Goal: Task Accomplishment & Management: Complete application form

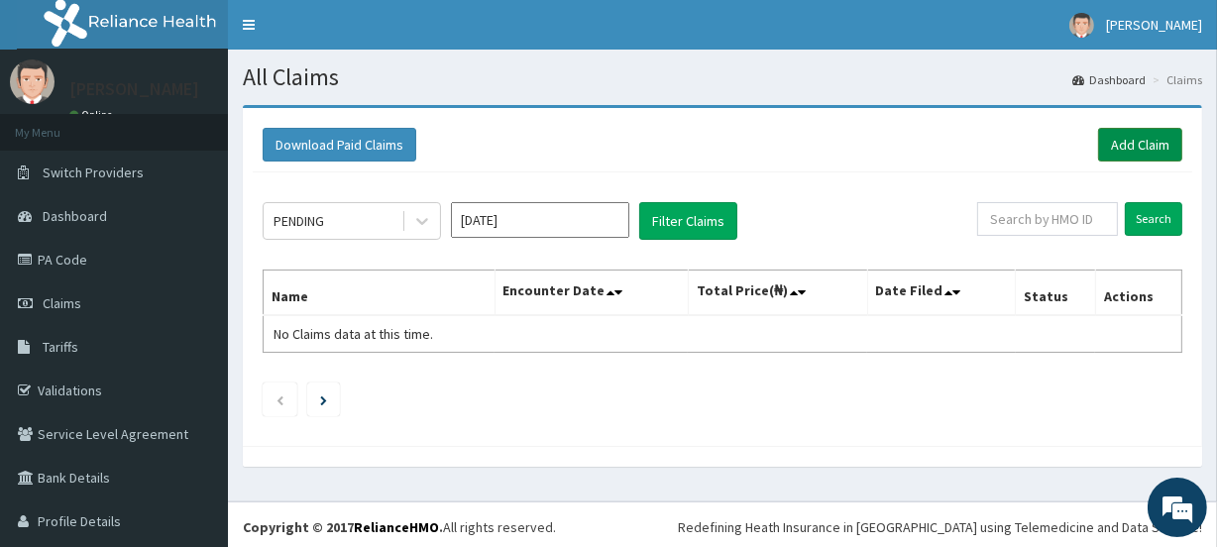
click at [1134, 139] on link "Add Claim" at bounding box center [1140, 145] width 84 height 34
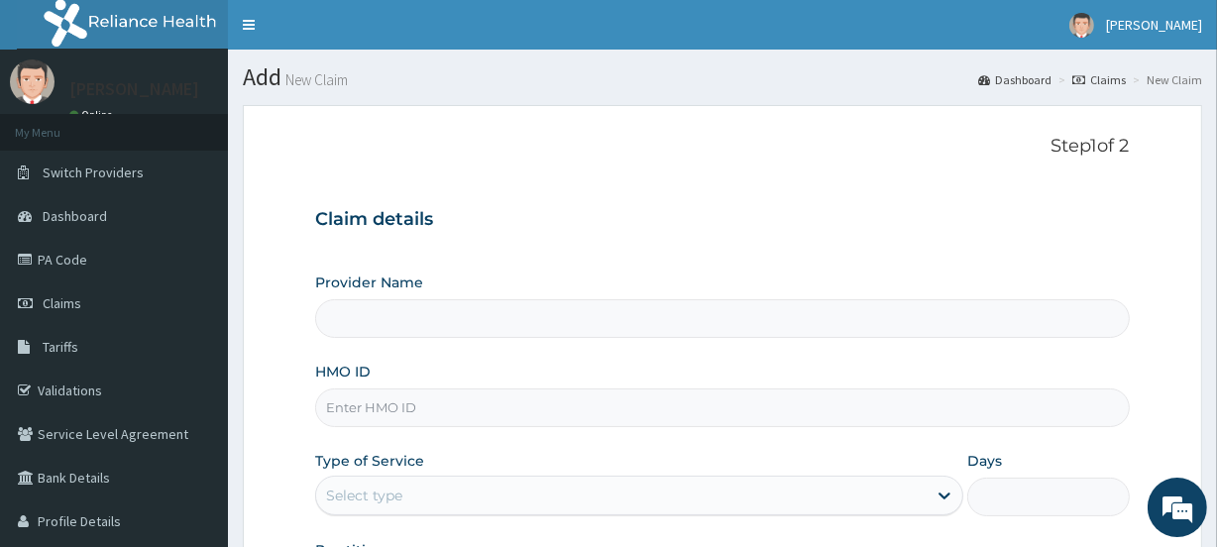
type input "Primus Hospital Ltd"
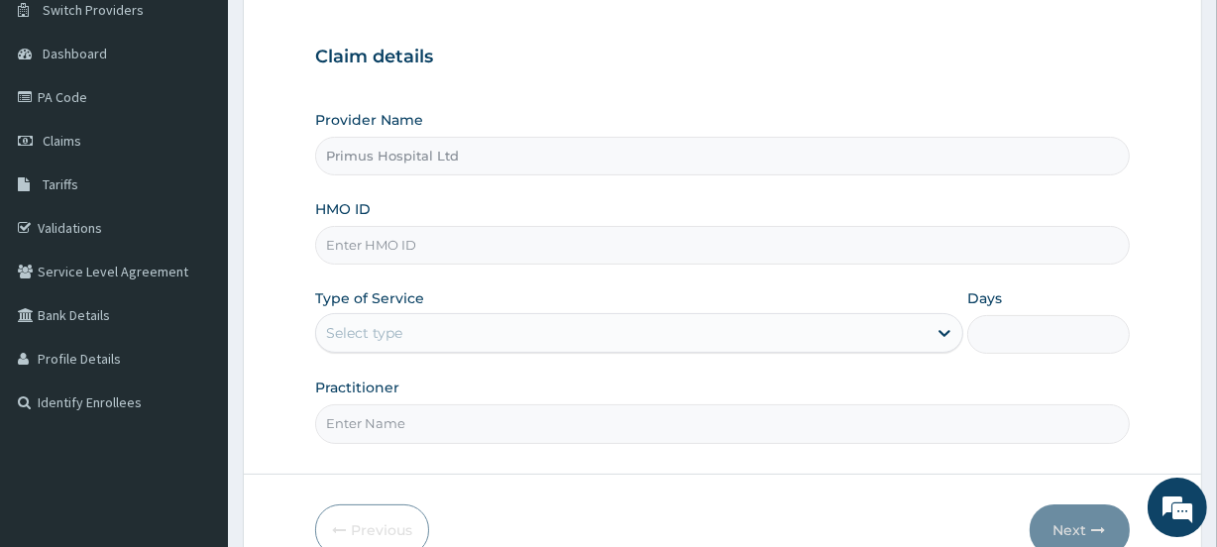
scroll to position [179, 0]
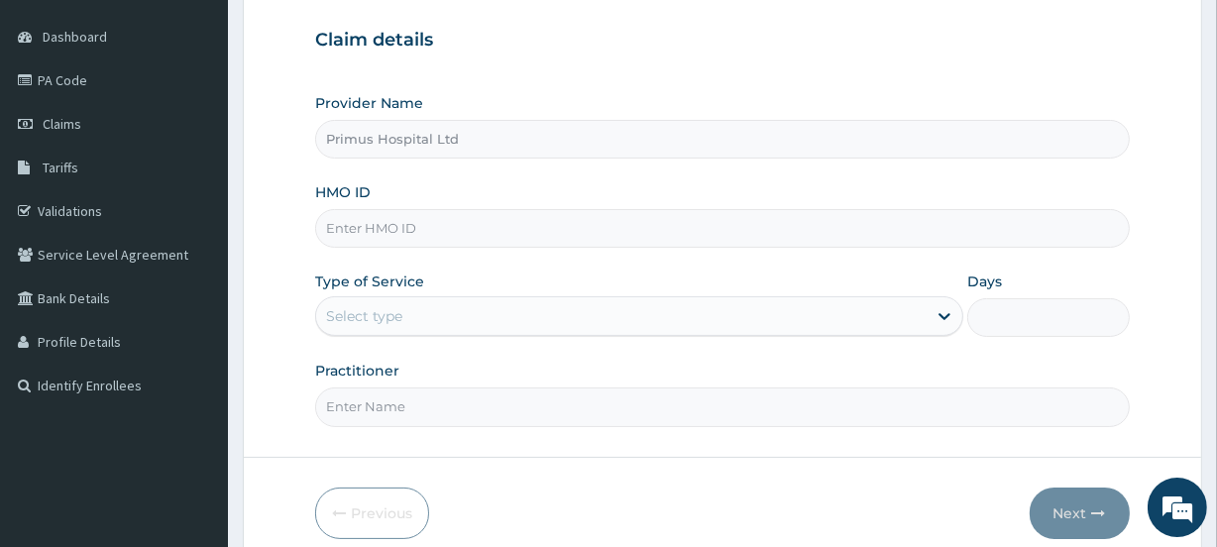
drag, startPoint x: 502, startPoint y: 222, endPoint x: 485, endPoint y: 239, distance: 23.8
click at [502, 222] on input "HMO ID" at bounding box center [722, 228] width 814 height 39
type input "FAB/10145/B"
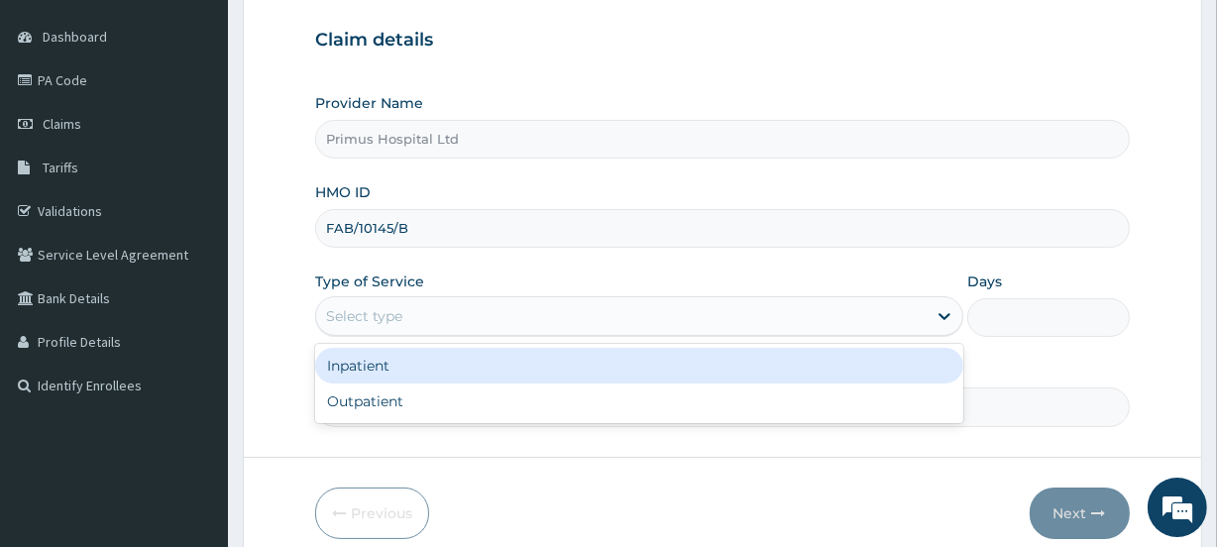
click at [446, 310] on div "Select type" at bounding box center [621, 316] width 611 height 32
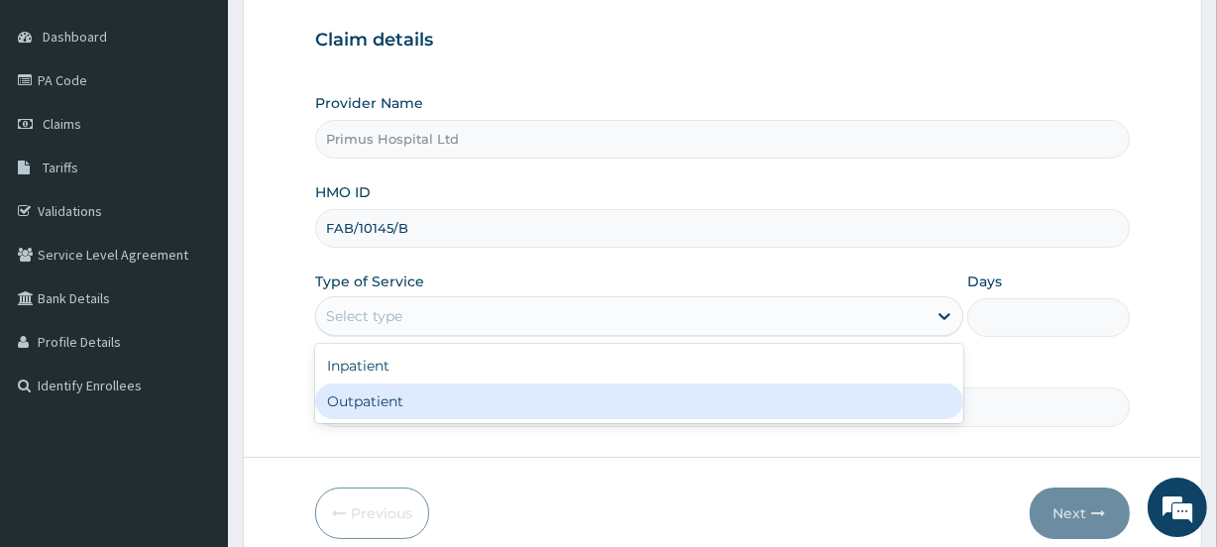
click at [426, 399] on div "Outpatient" at bounding box center [639, 402] width 648 height 36
type input "1"
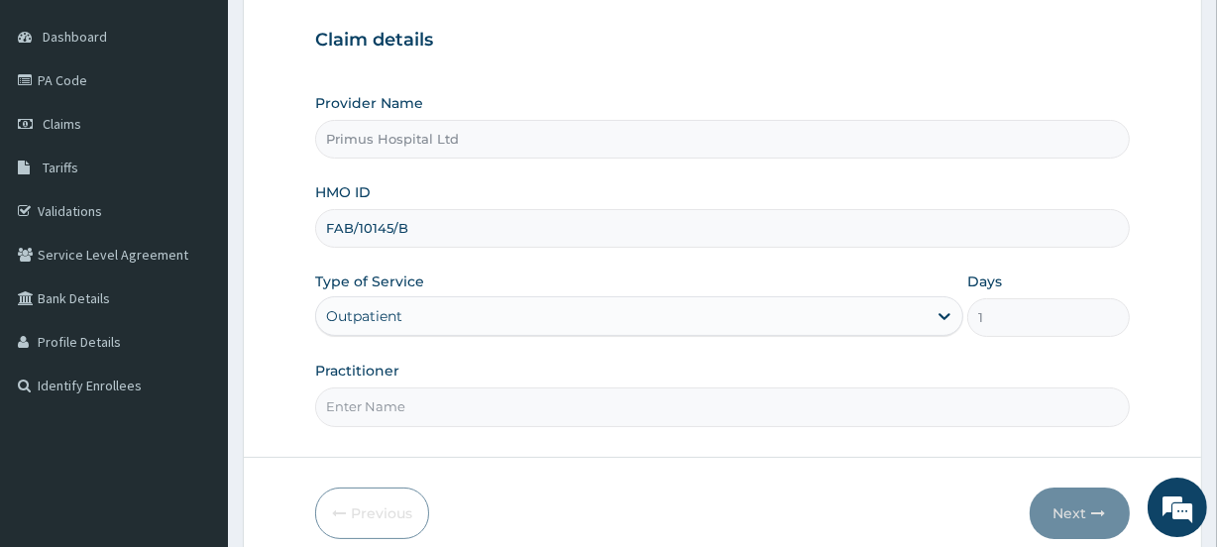
click at [434, 418] on input "Practitioner" at bounding box center [722, 407] width 814 height 39
type input "DR S O ALIU"
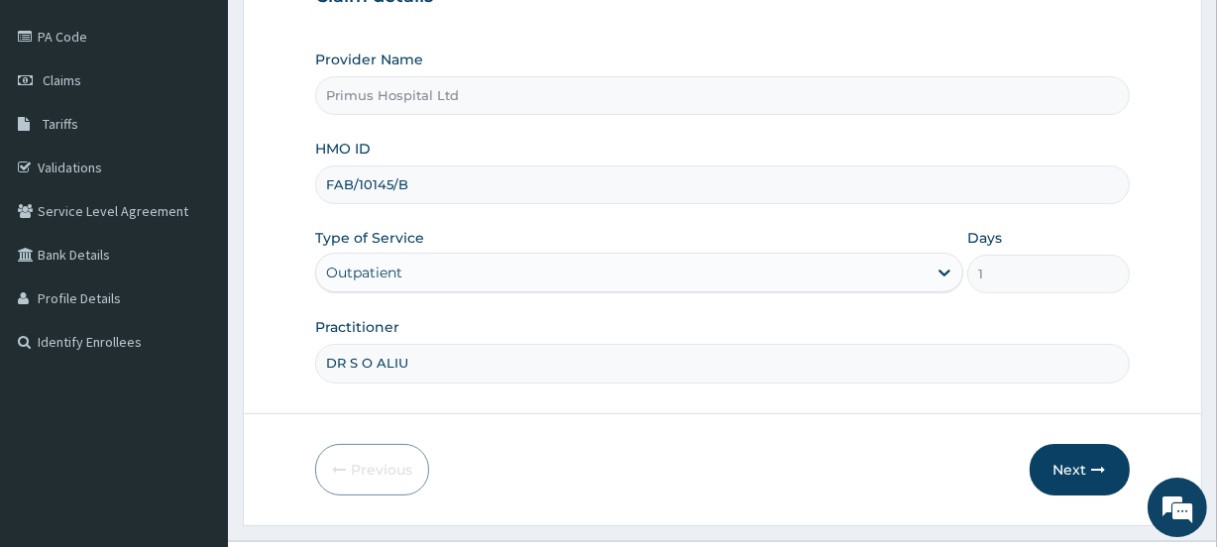
scroll to position [266, 0]
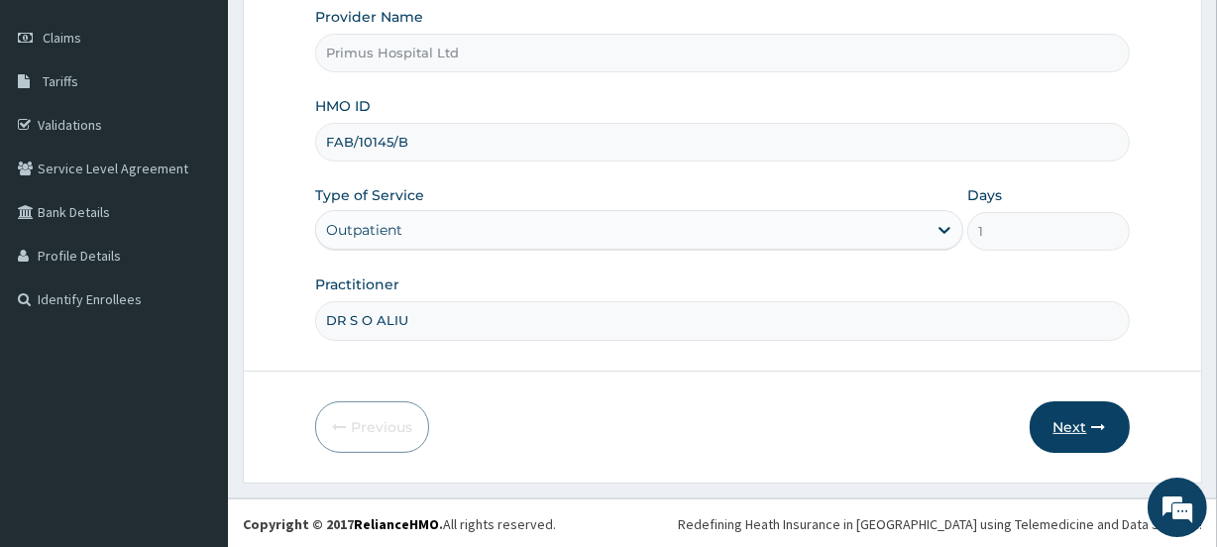
click at [1065, 415] on button "Next" at bounding box center [1080, 427] width 100 height 52
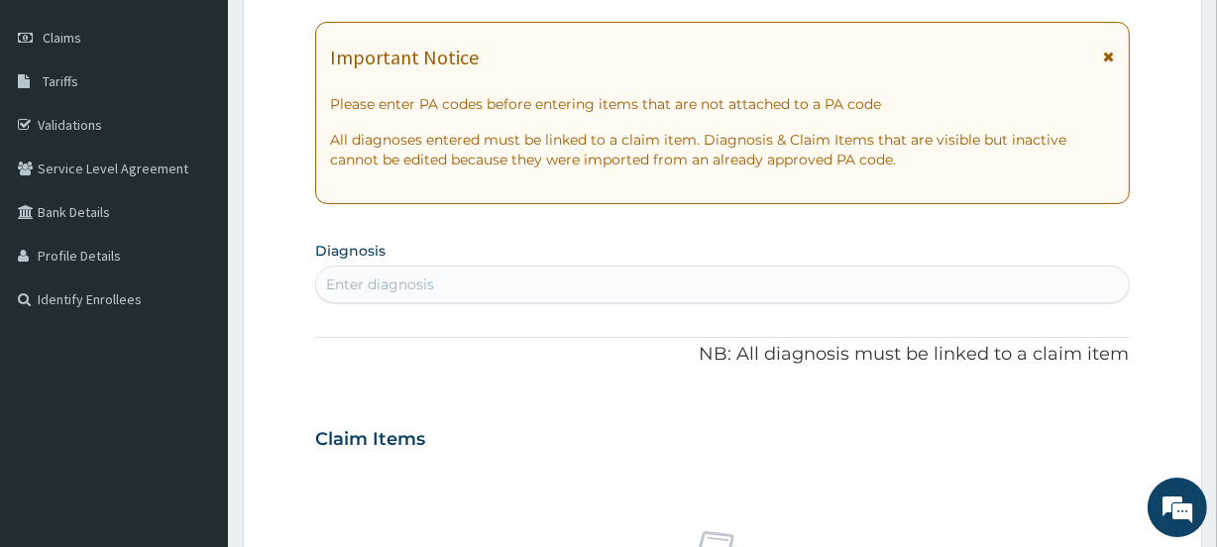
click at [545, 284] on div "Enter diagnosis" at bounding box center [722, 285] width 812 height 32
type input "MALA"
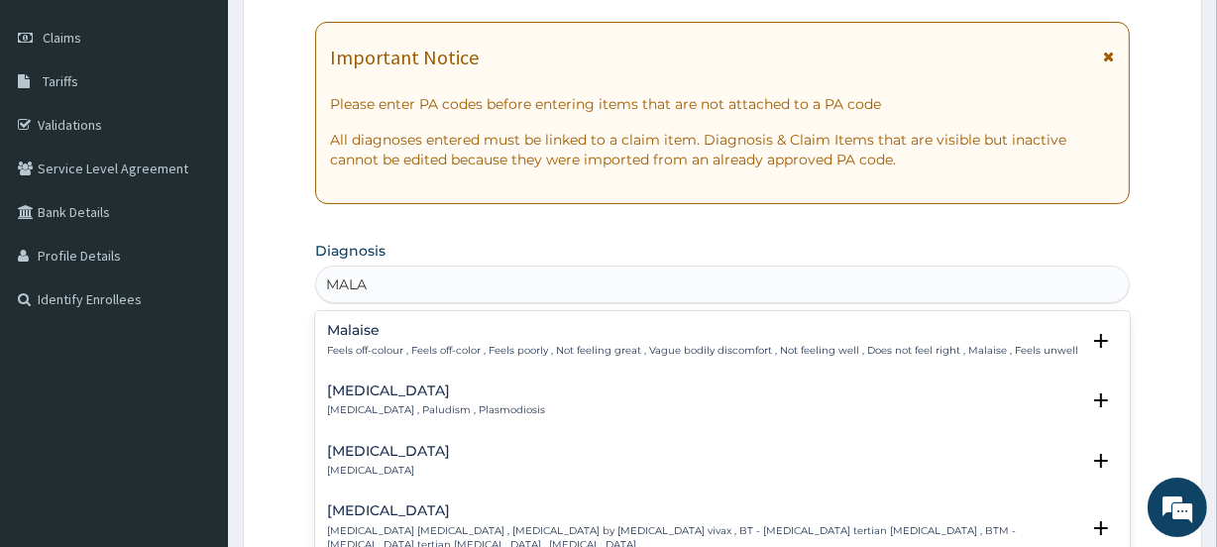
click at [369, 340] on div "Malaise Feels off-colour , Feels off-color , Feels poorly , Not feeling great ,…" at bounding box center [702, 340] width 751 height 35
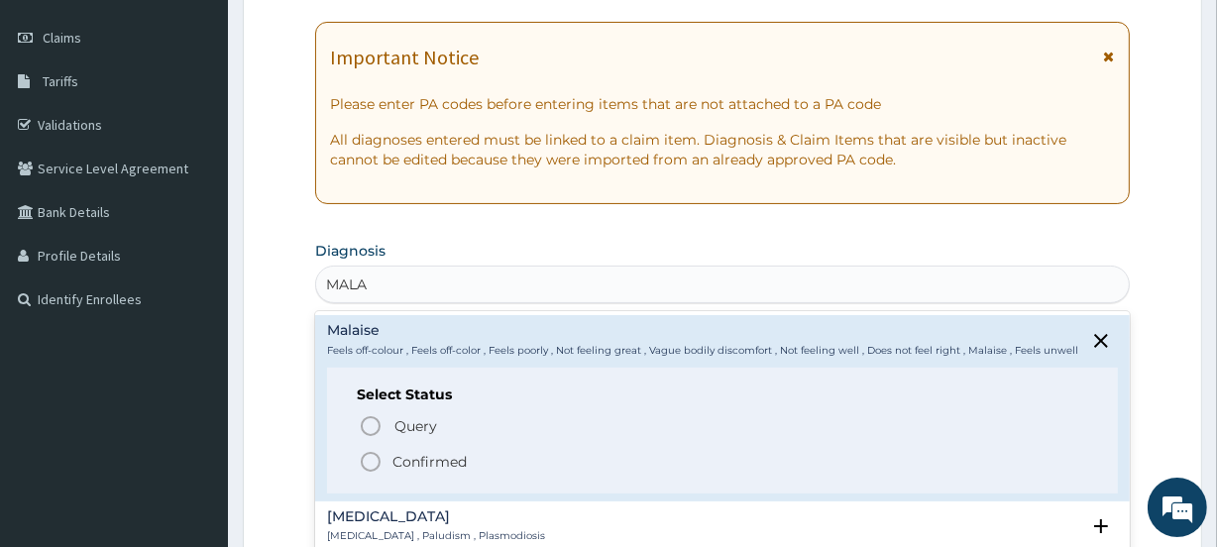
click at [369, 460] on icon "status option filled" at bounding box center [371, 462] width 24 height 24
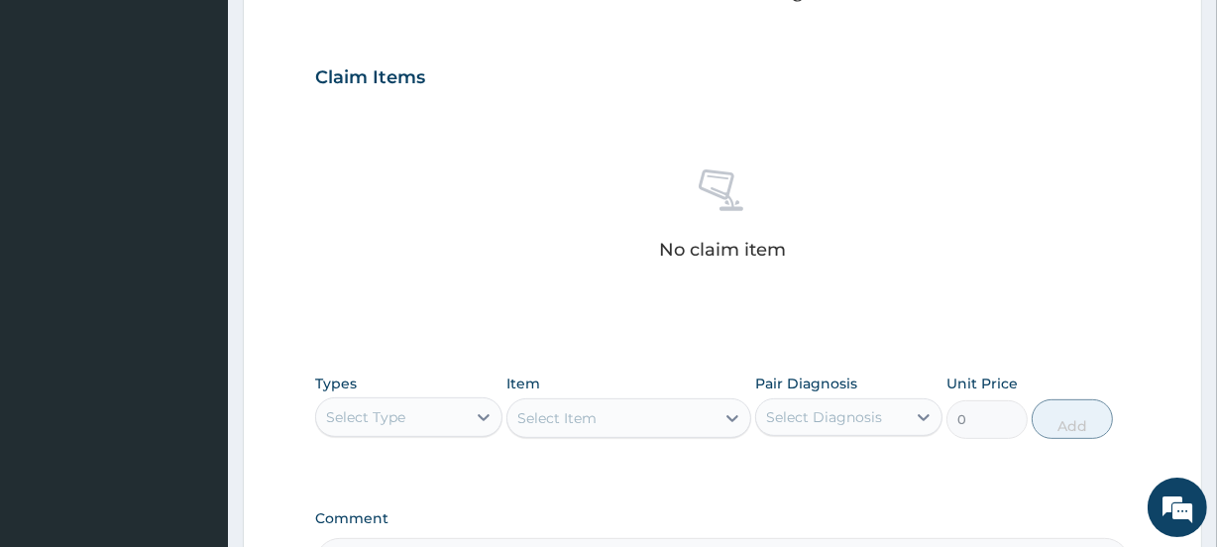
scroll to position [806, 0]
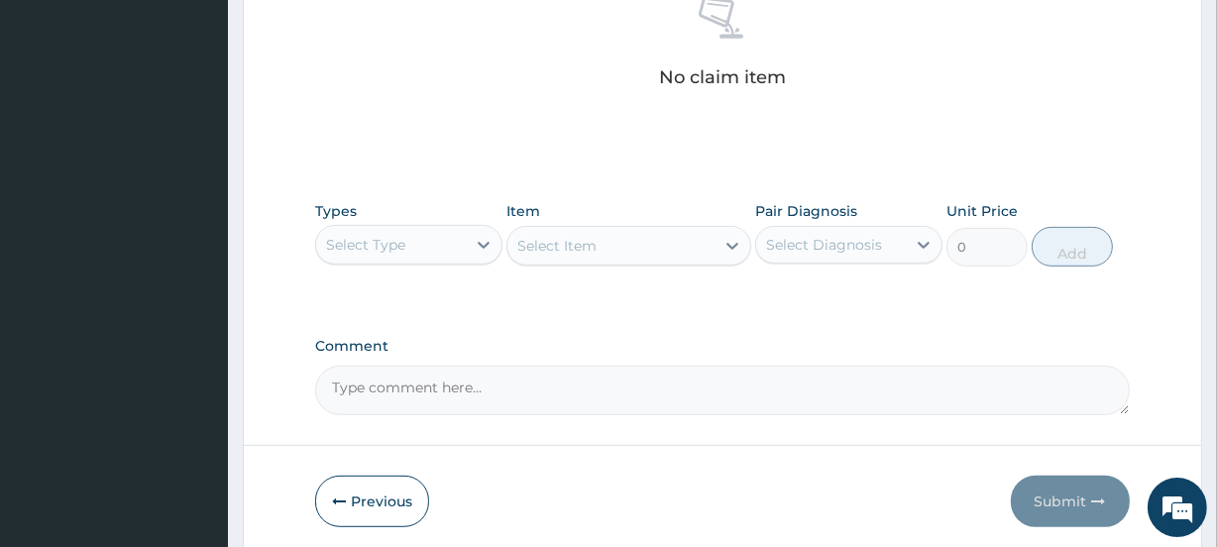
click at [424, 253] on div "Select Type" at bounding box center [391, 245] width 150 height 32
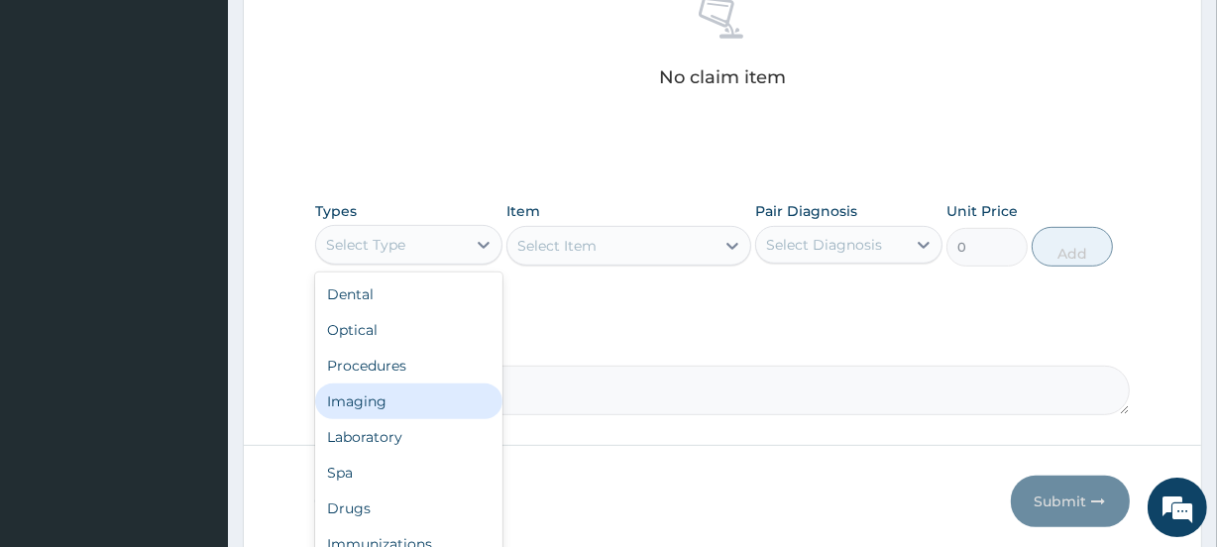
click at [402, 407] on div "Imaging" at bounding box center [408, 402] width 187 height 36
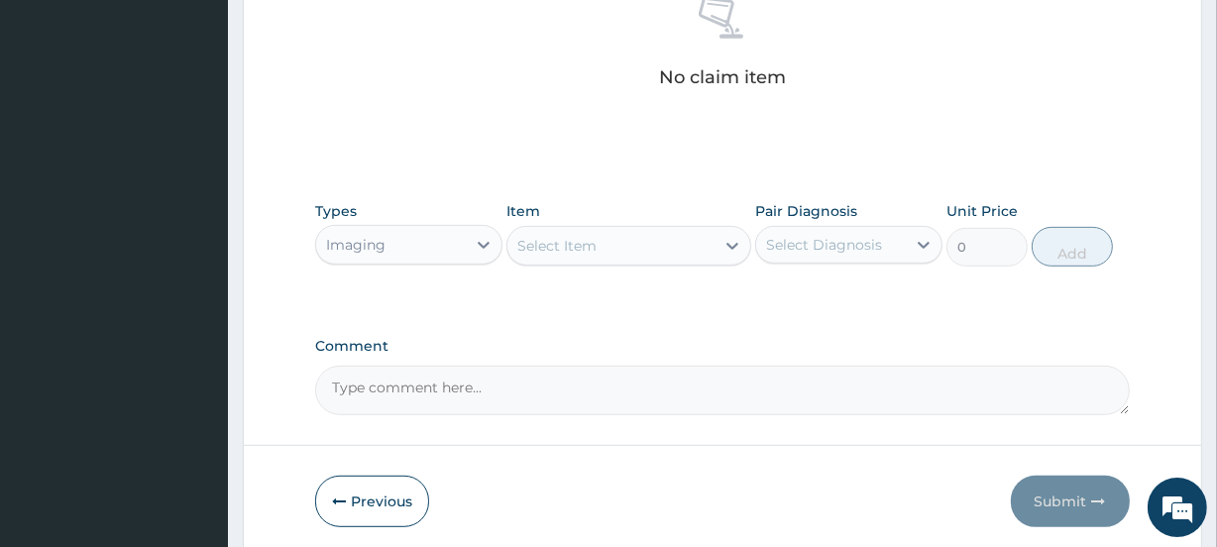
click at [584, 254] on div "Select Item" at bounding box center [556, 246] width 79 height 20
type input "PELVI"
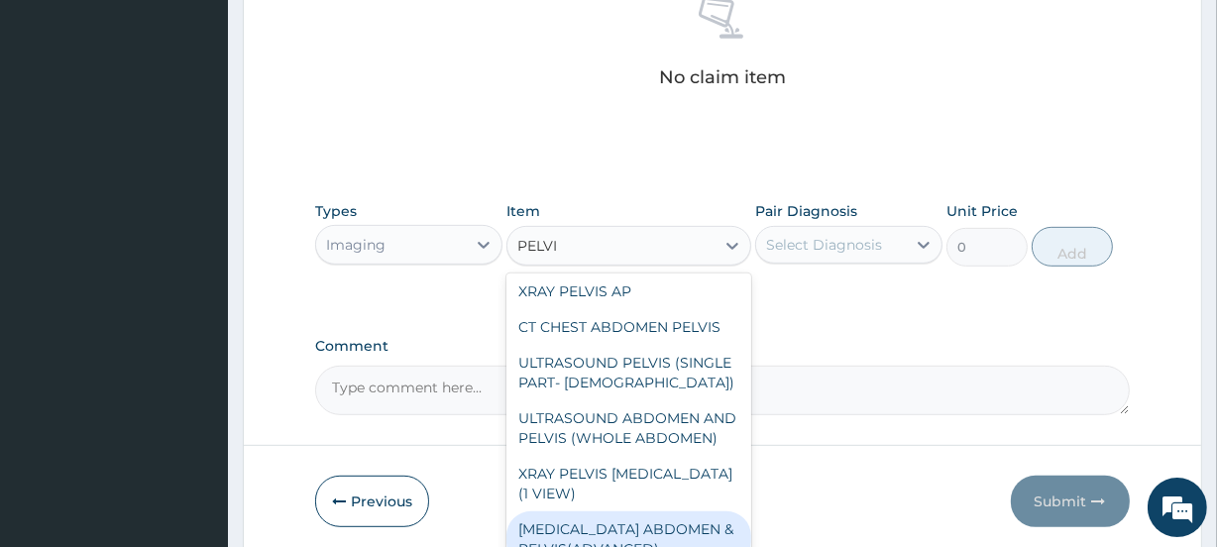
scroll to position [167, 0]
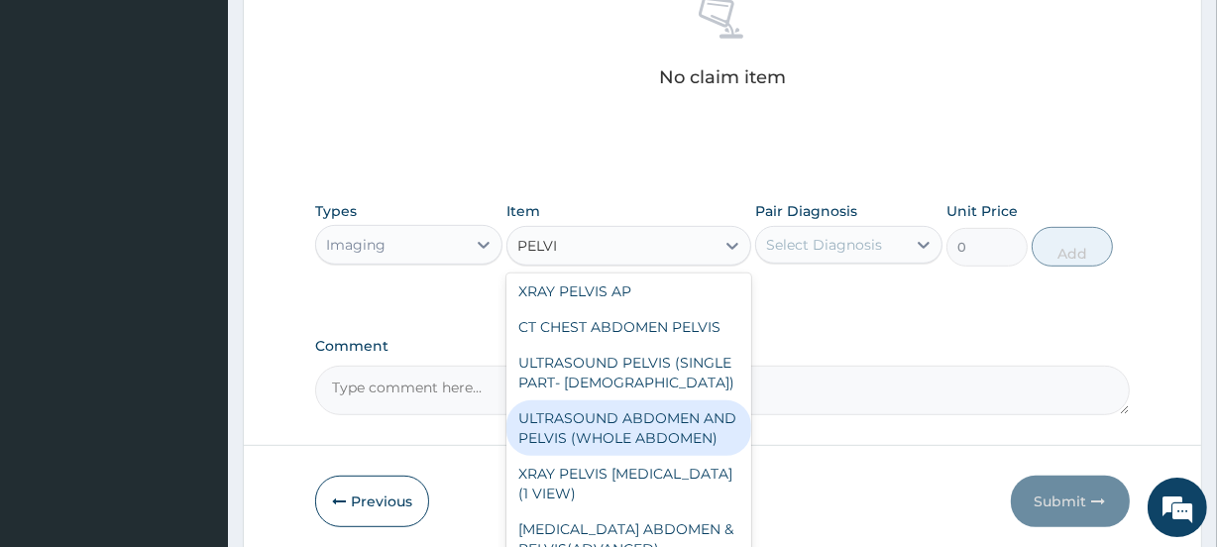
click at [629, 418] on div "ULTRASOUND ABDOMEN AND PELVIS (WHOLE ABDOMEN)" at bounding box center [629, 428] width 244 height 56
type input "10625"
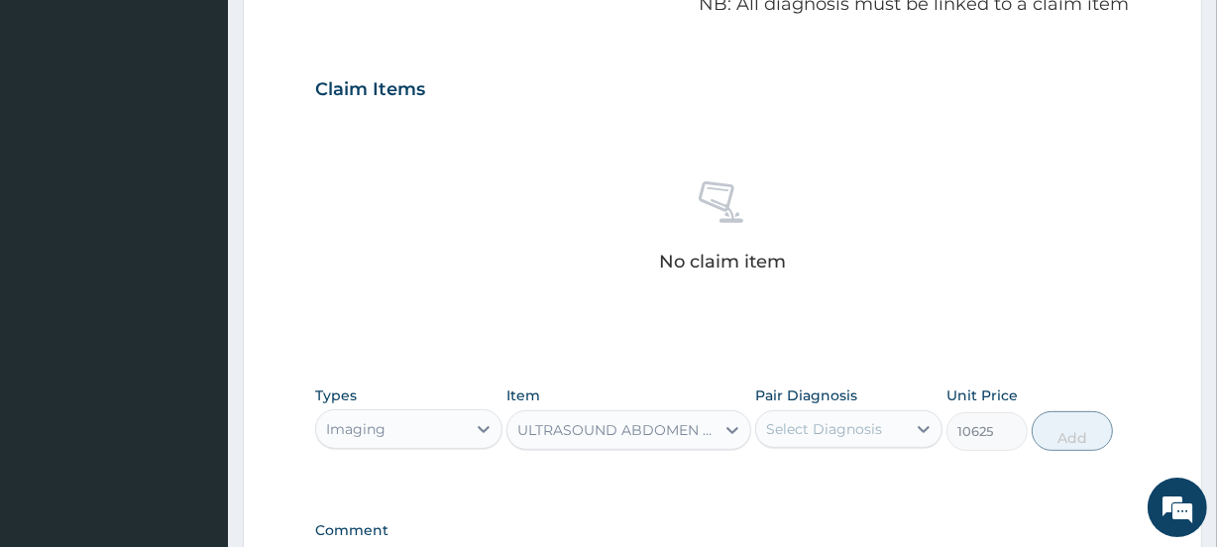
scroll to position [430, 0]
